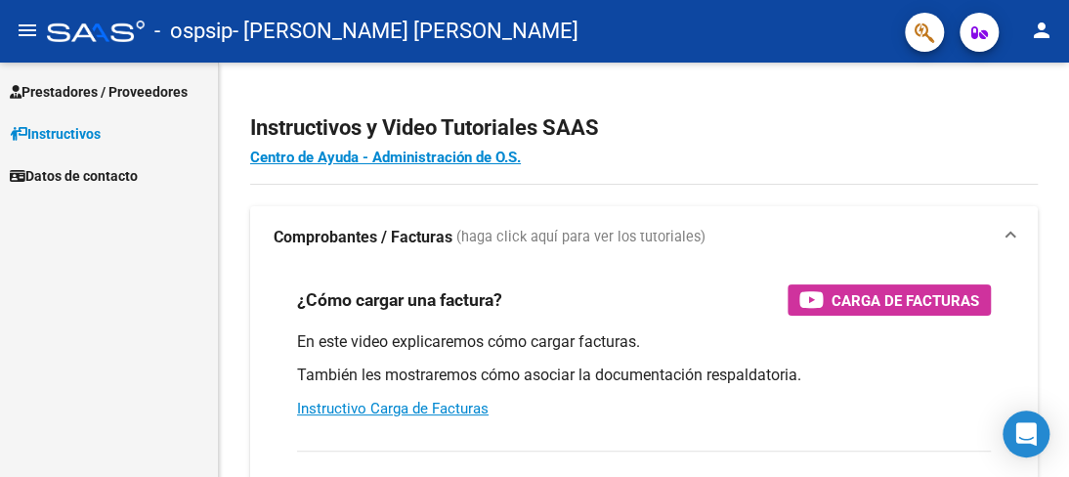
click at [100, 129] on span "Instructivos" at bounding box center [55, 134] width 91 height 22
click at [82, 99] on span "Prestadores / Proveedores" at bounding box center [99, 92] width 178 height 22
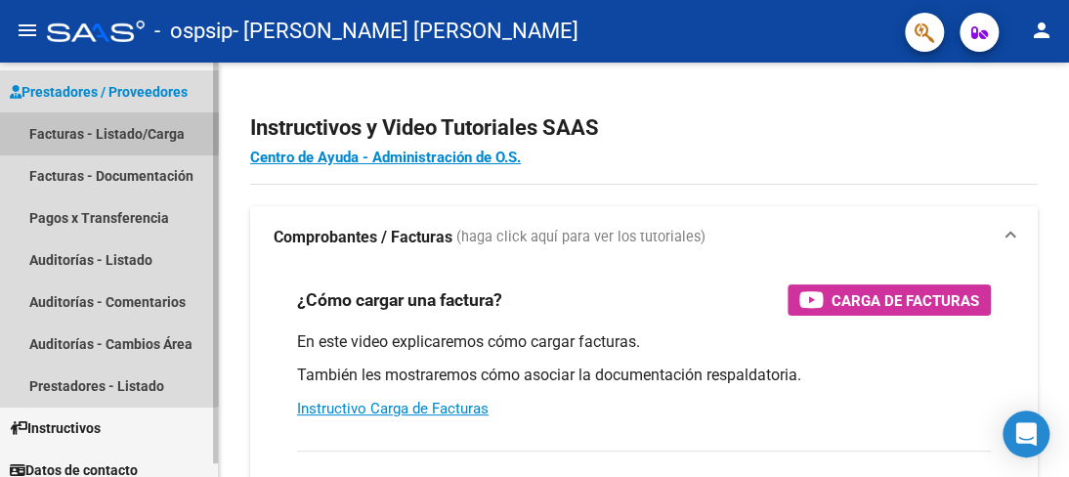
click at [106, 126] on link "Facturas - Listado/Carga" at bounding box center [109, 133] width 218 height 42
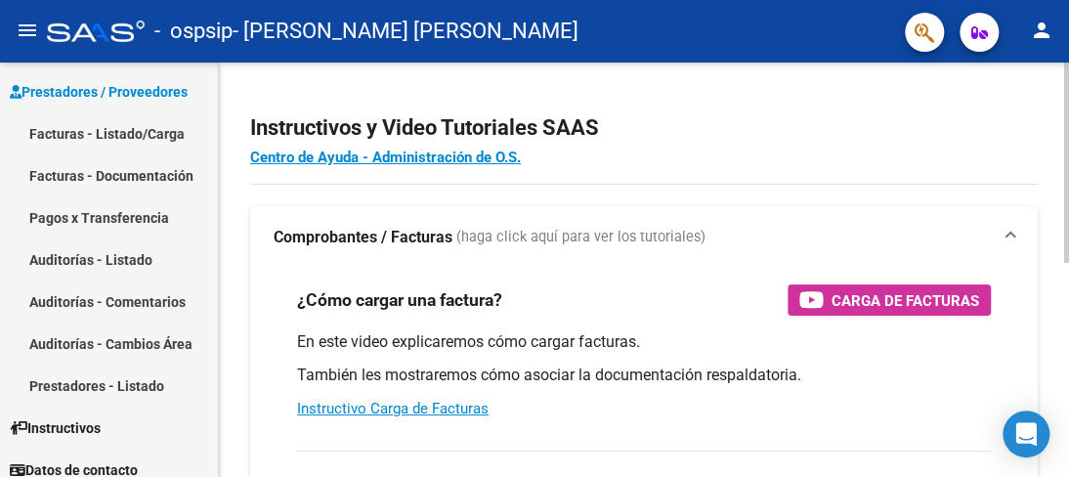
click at [1067, 138] on div at bounding box center [1066, 163] width 5 height 200
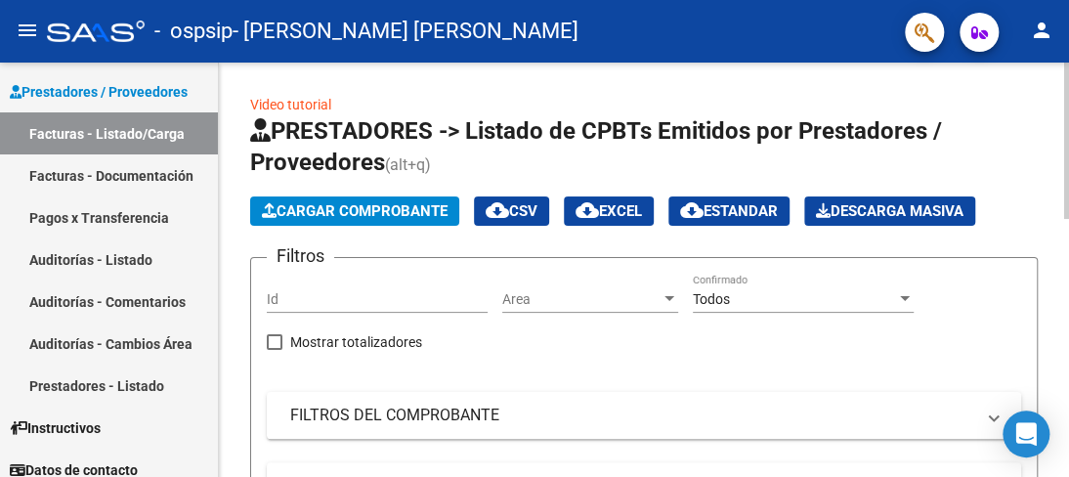
click at [1064, 170] on div at bounding box center [1066, 141] width 5 height 156
click at [357, 206] on span "Cargar Comprobante" at bounding box center [355, 211] width 186 height 18
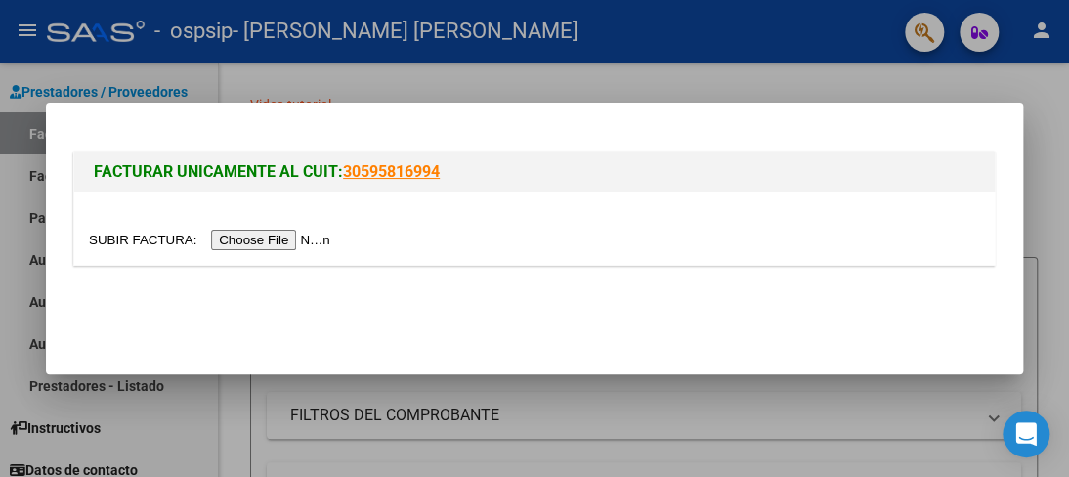
click at [268, 245] on input "file" at bounding box center [212, 240] width 247 height 21
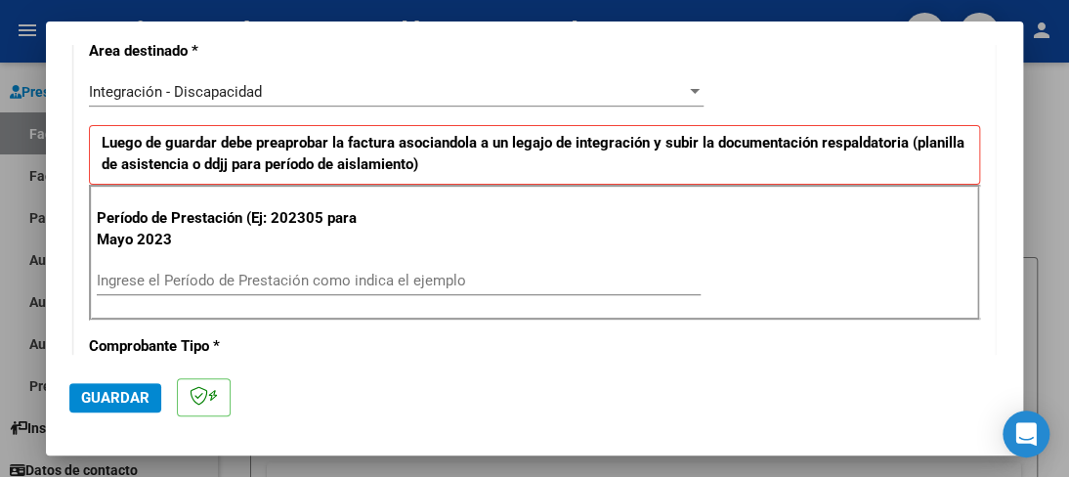
scroll to position [434, 0]
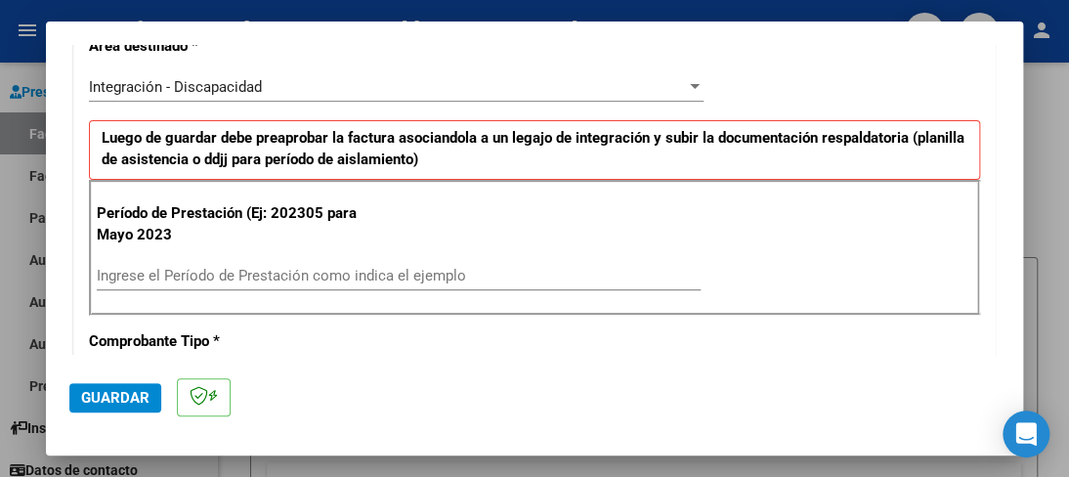
click at [226, 267] on input "Ingrese el Período de Prestación como indica el ejemplo" at bounding box center [399, 276] width 604 height 18
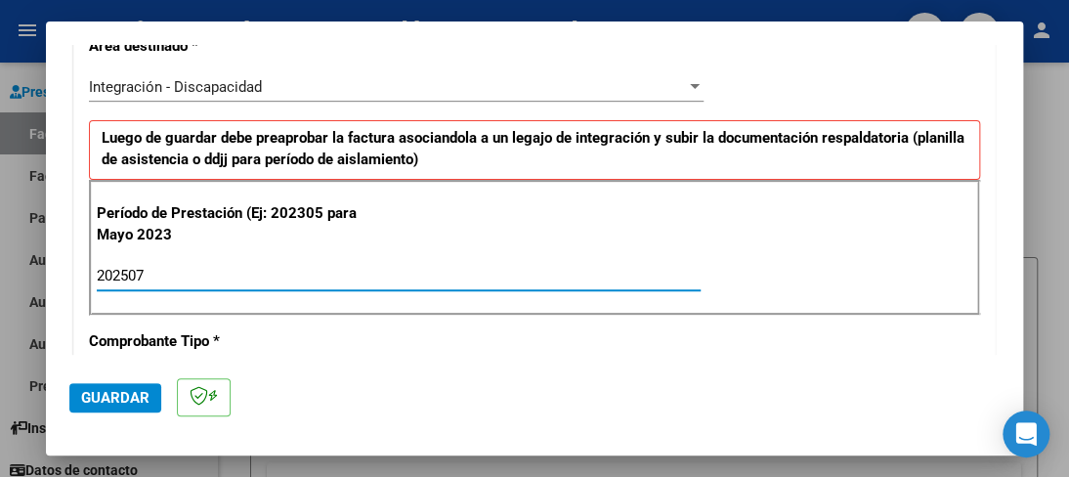
type input "202507"
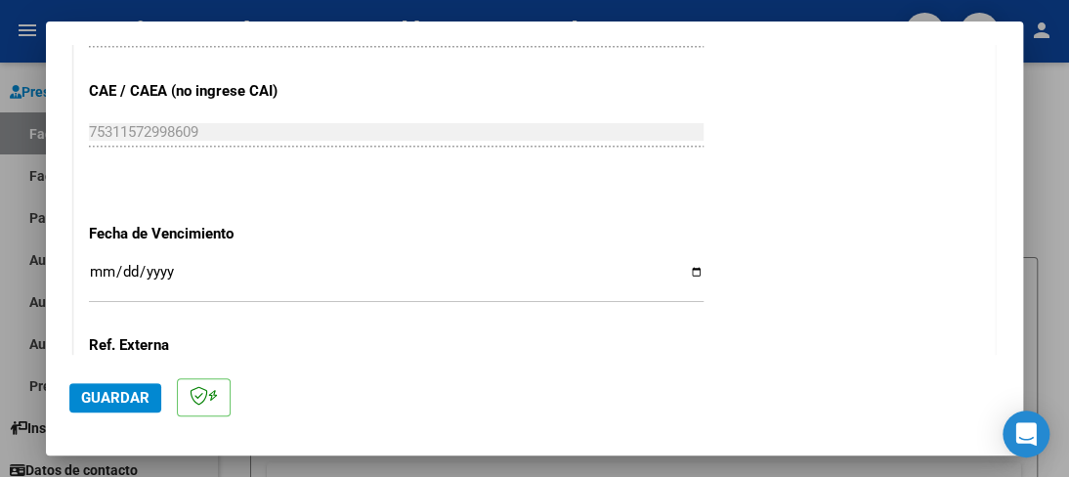
scroll to position [1235, 0]
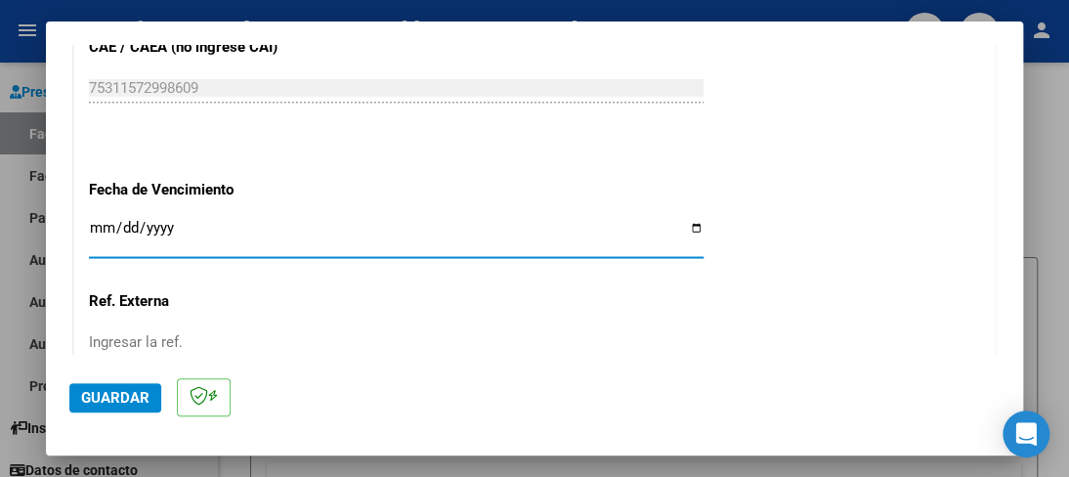
click at [130, 221] on input "Ingresar la fecha" at bounding box center [396, 235] width 615 height 31
click at [688, 220] on input "Ingresar la fecha" at bounding box center [396, 235] width 615 height 31
type input "[DATE]"
click at [156, 340] on input "Ingresar la ref." at bounding box center [396, 342] width 615 height 18
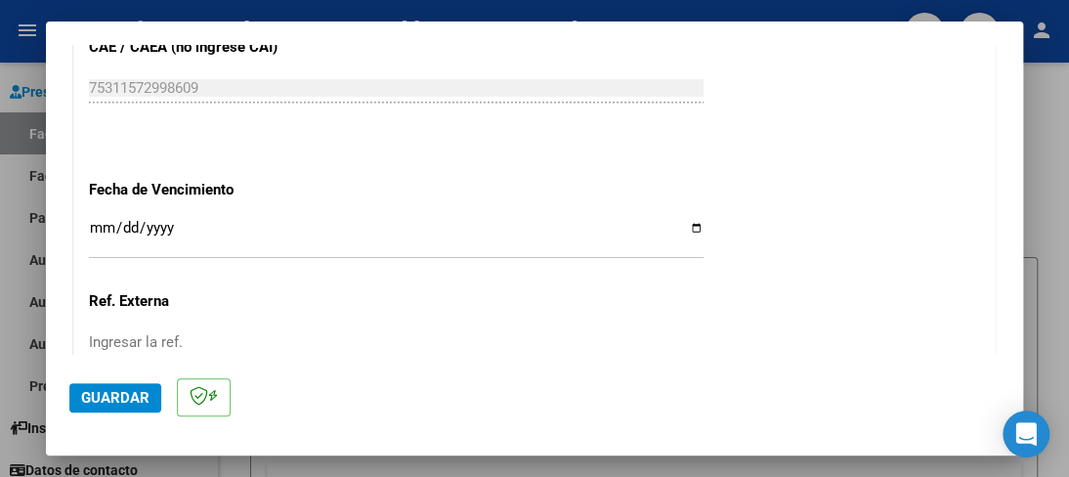
scroll to position [1429, 0]
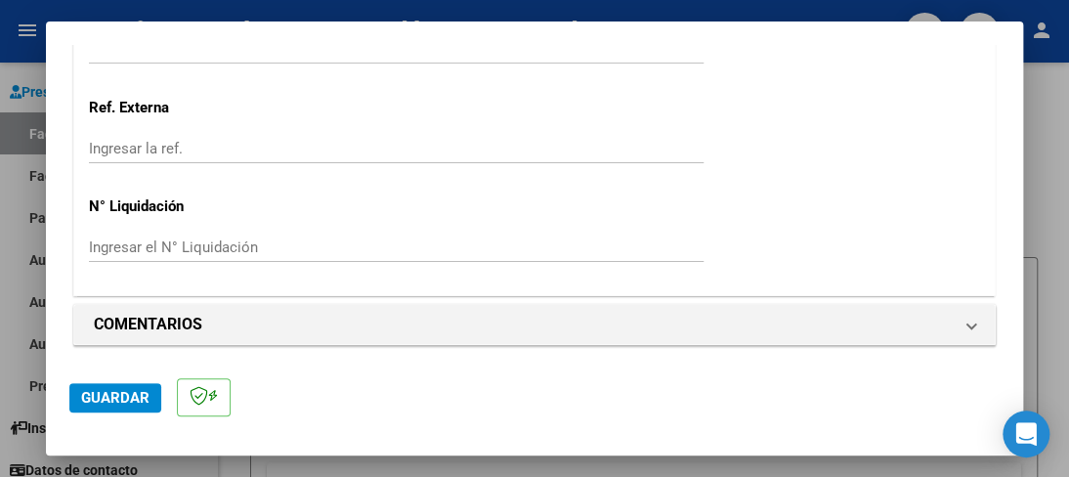
click at [232, 246] on input "Ingresar el N° Liquidación" at bounding box center [396, 247] width 615 height 18
click at [133, 391] on span "Guardar" at bounding box center [115, 398] width 68 height 18
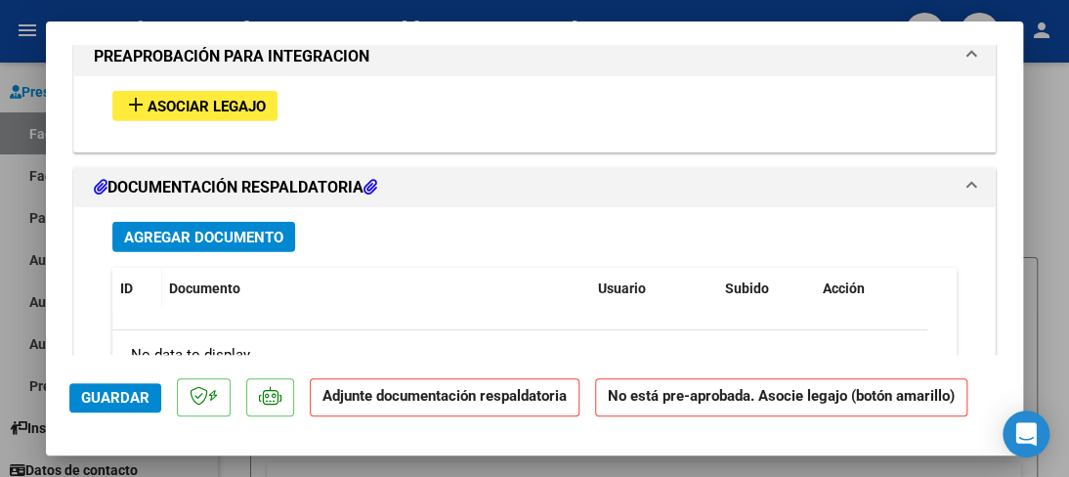
scroll to position [1685, 0]
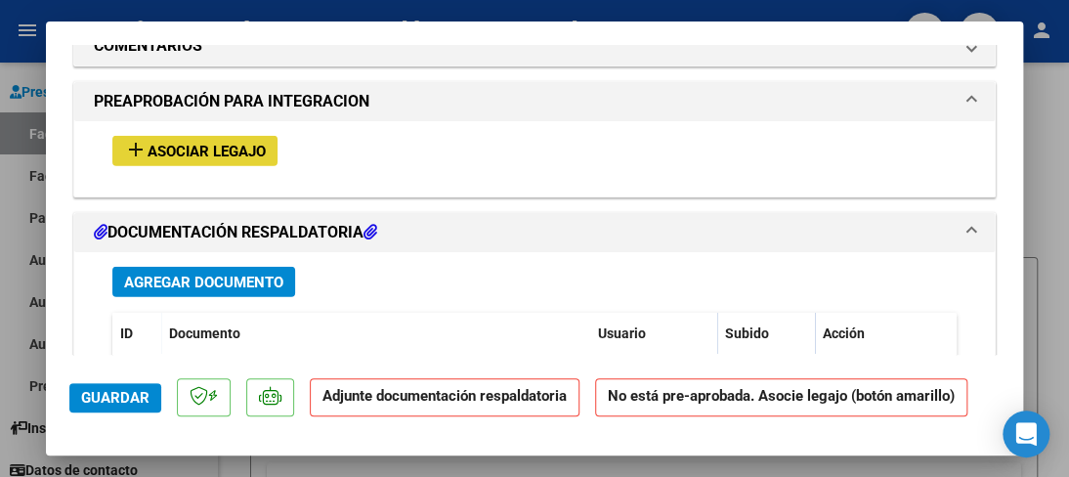
click at [174, 143] on span "Asociar Legajo" at bounding box center [207, 152] width 118 height 18
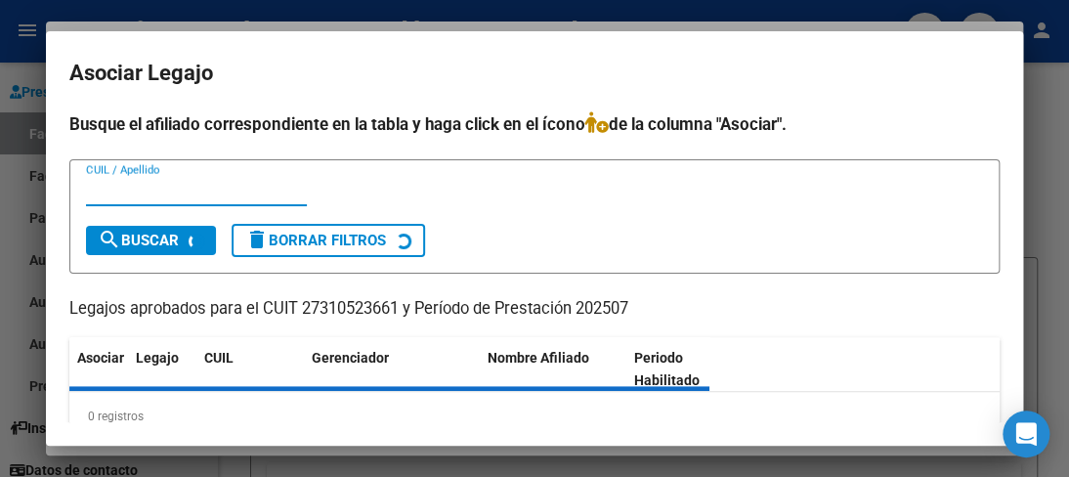
click at [166, 193] on input "CUIL / Apellido" at bounding box center [196, 191] width 221 height 18
click at [156, 181] on div "CUIL / Apellido" at bounding box center [196, 190] width 221 height 29
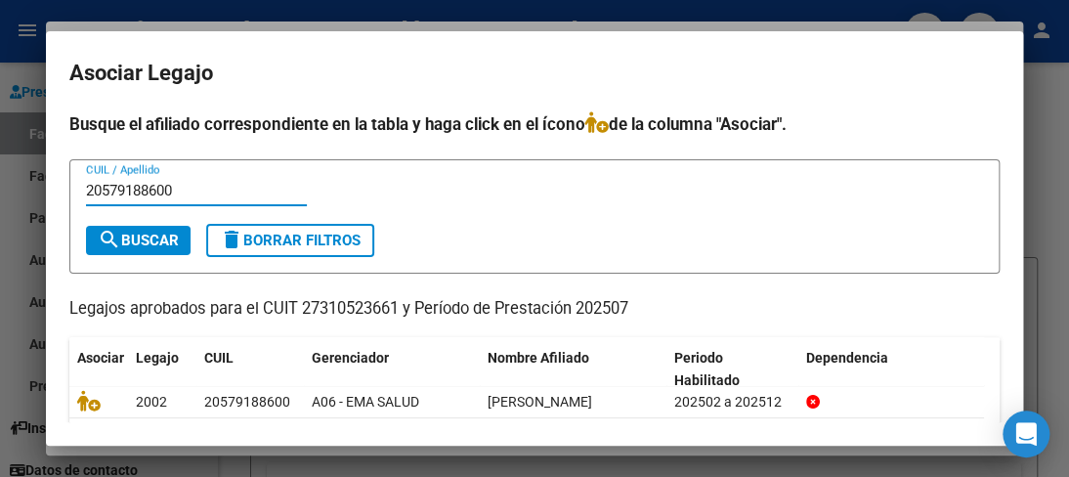
type input "20579188600"
click at [140, 233] on span "search Buscar" at bounding box center [138, 241] width 81 height 18
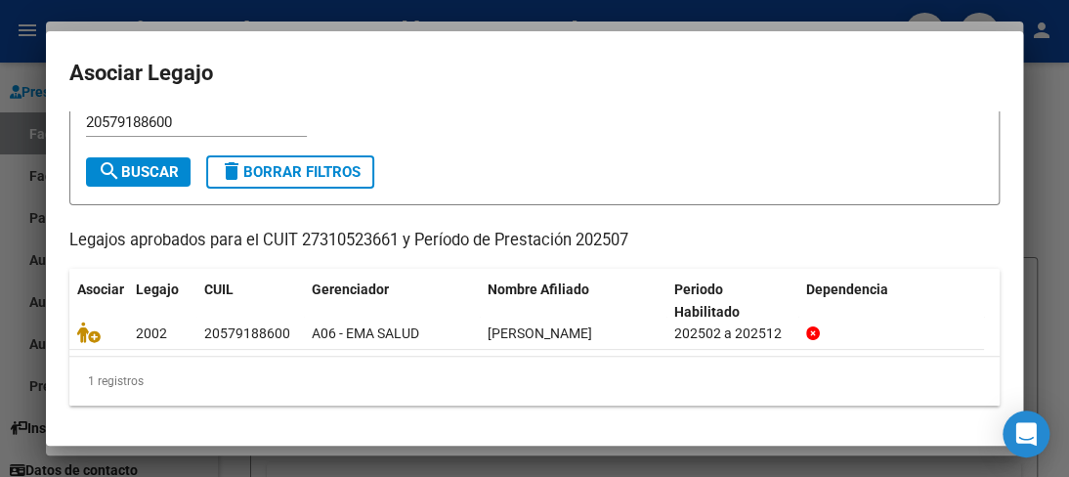
scroll to position [65, 0]
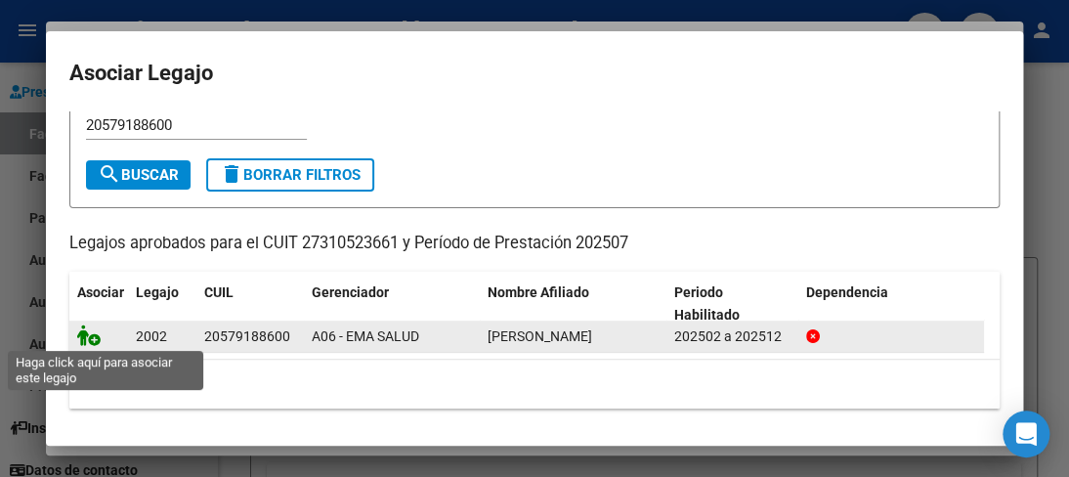
click at [91, 337] on icon at bounding box center [88, 336] width 23 height 22
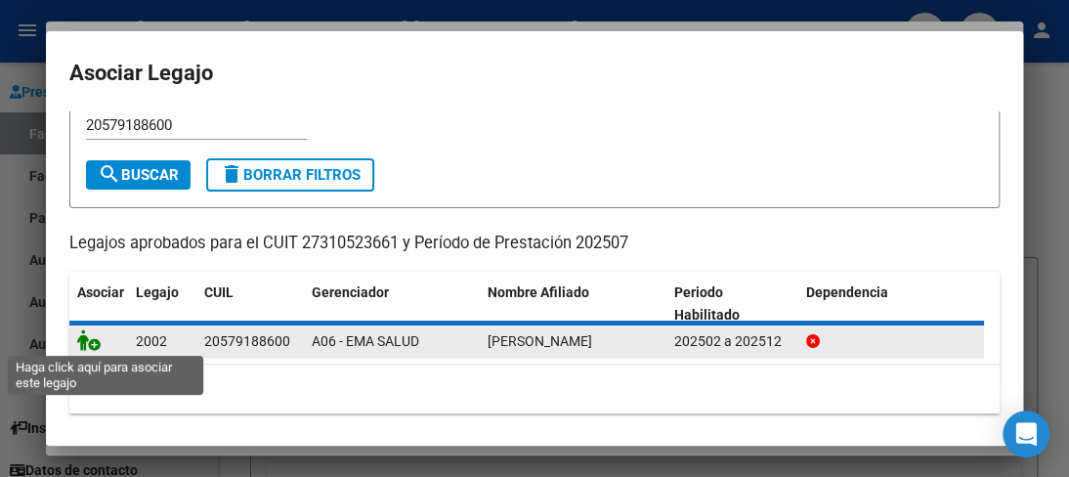
click at [90, 345] on icon at bounding box center [88, 340] width 23 height 22
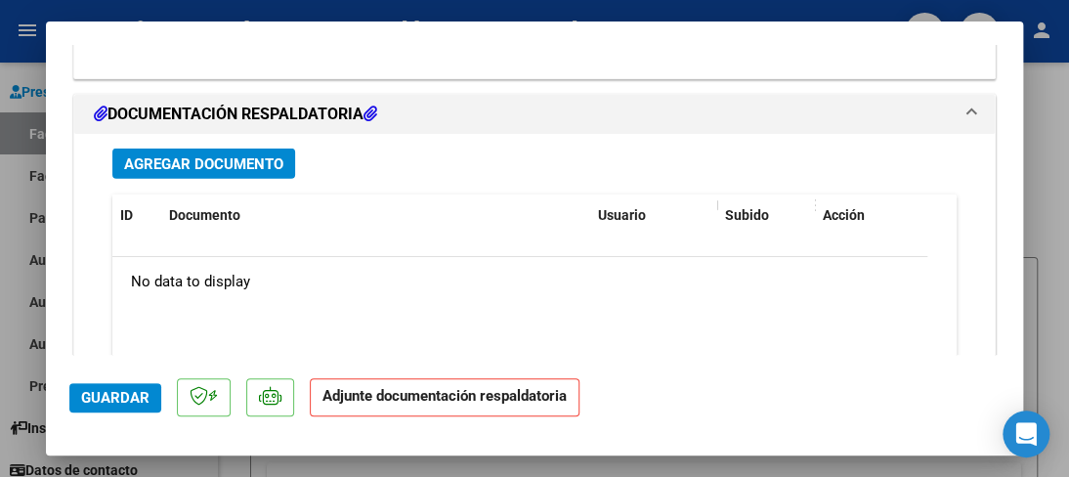
scroll to position [2138, 0]
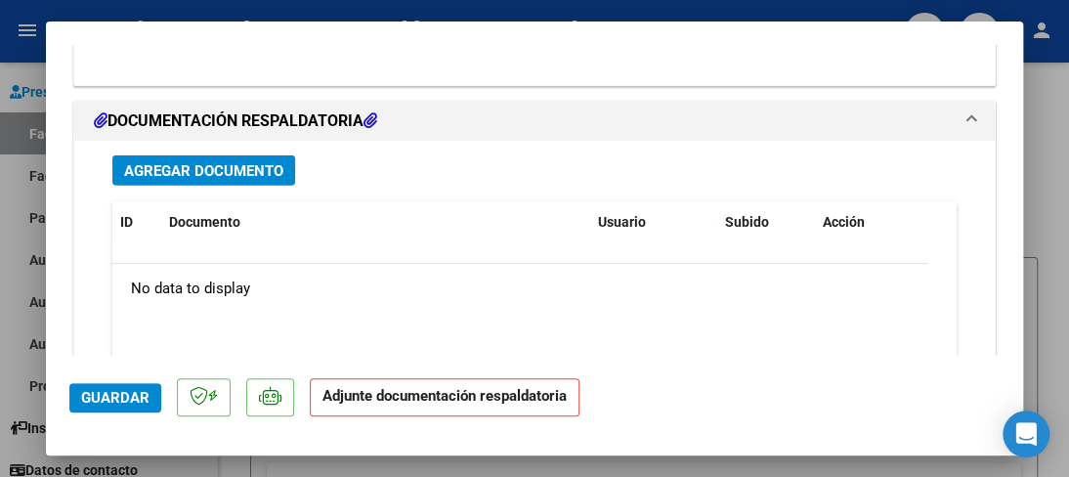
click at [211, 146] on div "Agregar Documento ID Documento Usuario Subido Acción No data to display 0 total…" at bounding box center [535, 333] width 874 height 384
click at [209, 165] on span "Agregar Documento" at bounding box center [203, 171] width 159 height 18
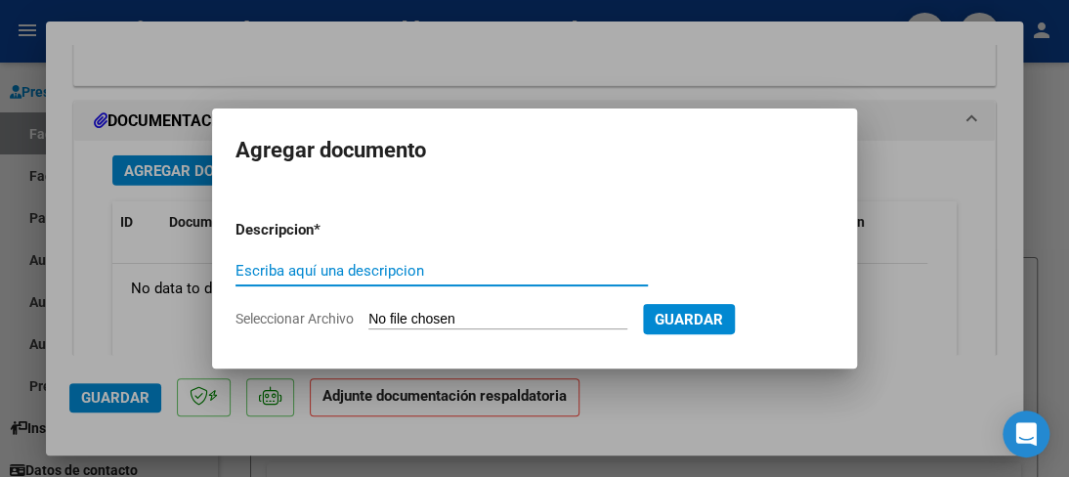
click at [411, 259] on div "Escriba aquí una descripcion" at bounding box center [442, 270] width 412 height 29
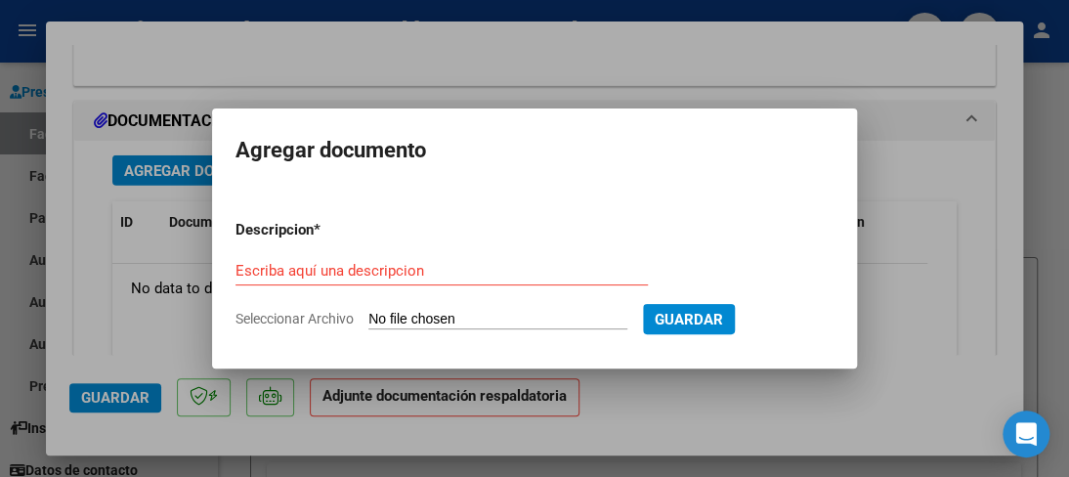
click at [416, 260] on div "Escriba aquí una descripcion" at bounding box center [442, 270] width 412 height 29
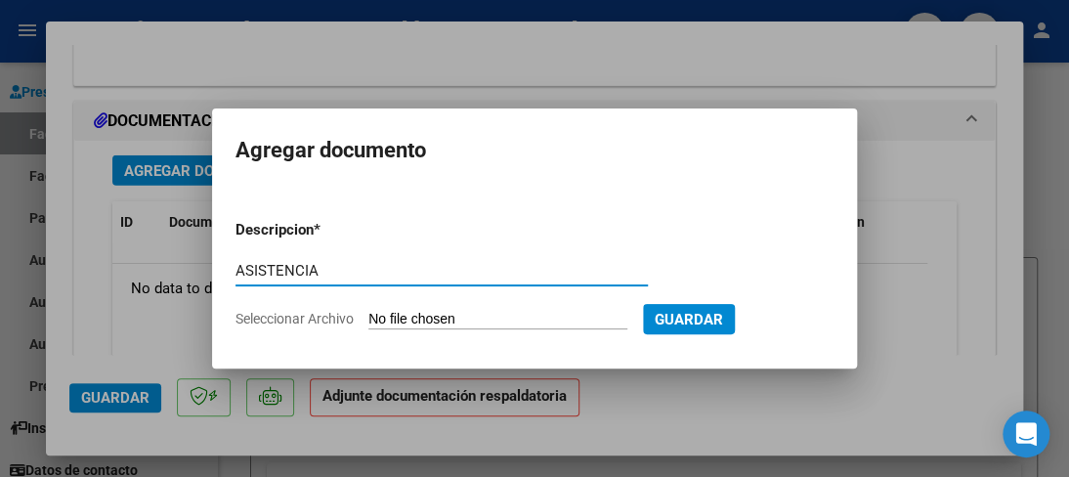
type input "ASISTENCIA"
click at [590, 320] on input "Seleccionar Archivo" at bounding box center [497, 320] width 259 height 19
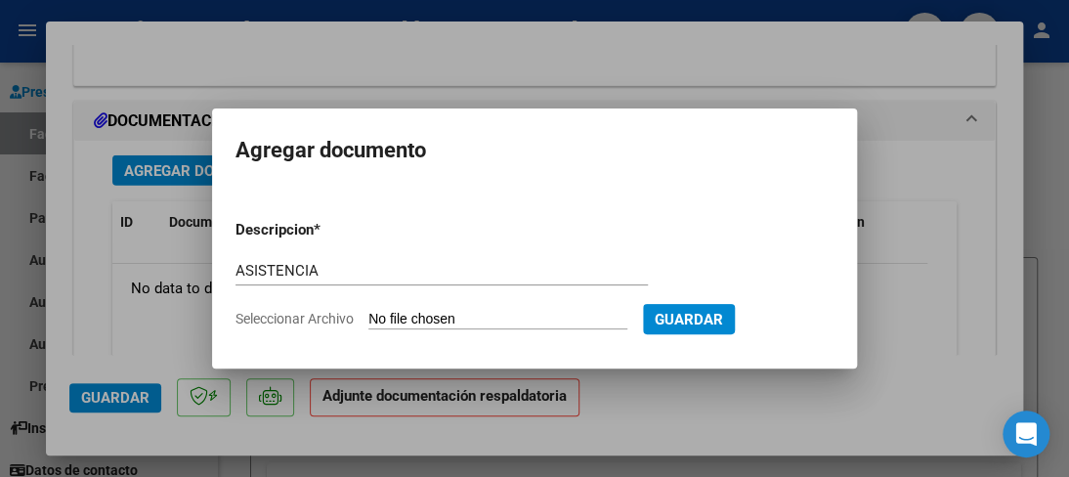
type input "C:\fakepath\ASISTENCIA.pdf"
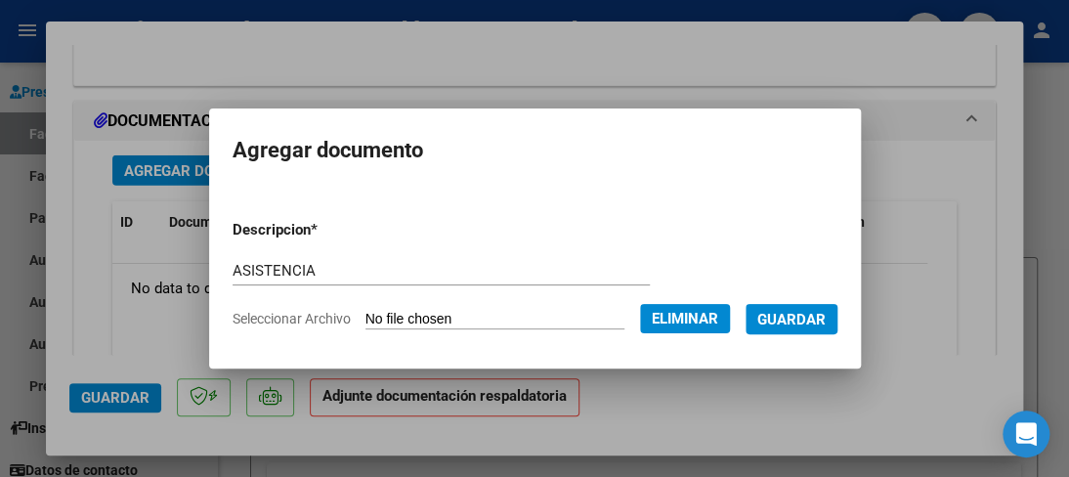
click at [808, 324] on span "Guardar" at bounding box center [791, 320] width 68 height 18
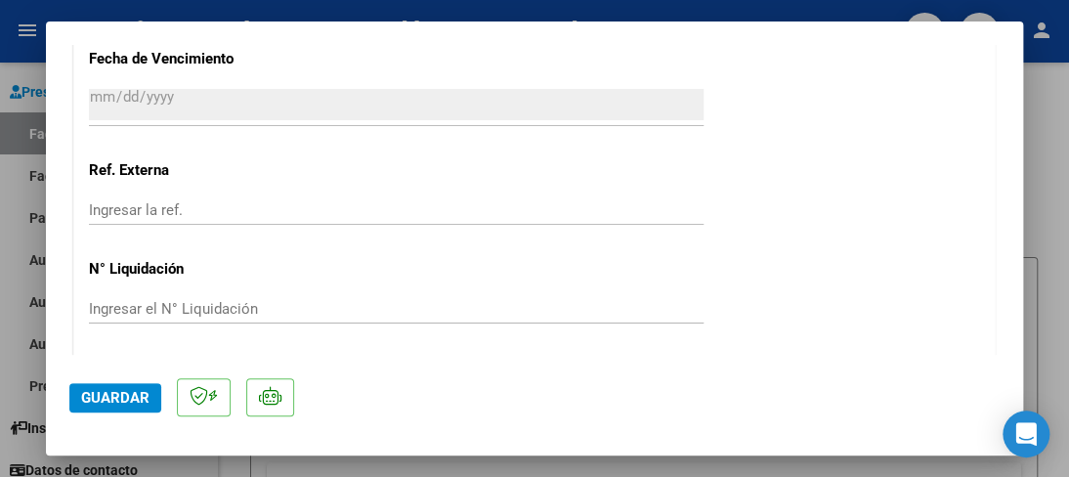
scroll to position [2334, 0]
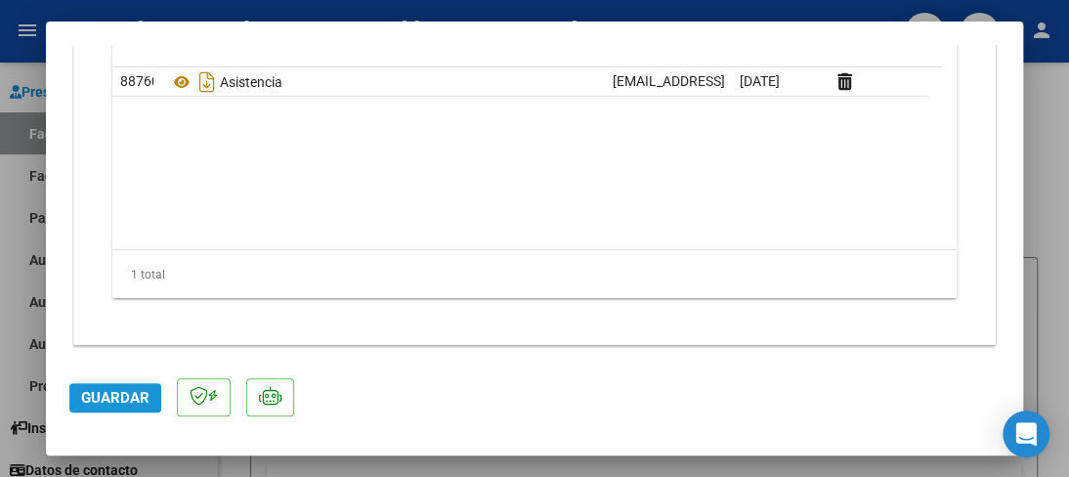
drag, startPoint x: 109, startPoint y: 403, endPoint x: 131, endPoint y: 404, distance: 21.5
click at [111, 403] on span "Guardar" at bounding box center [115, 398] width 68 height 18
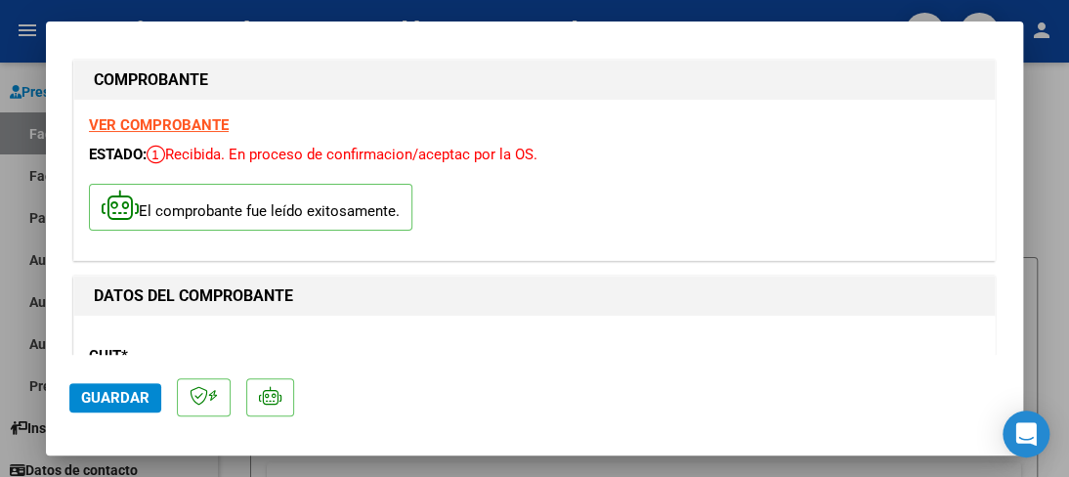
scroll to position [0, 0]
